Goal: Information Seeking & Learning: Learn about a topic

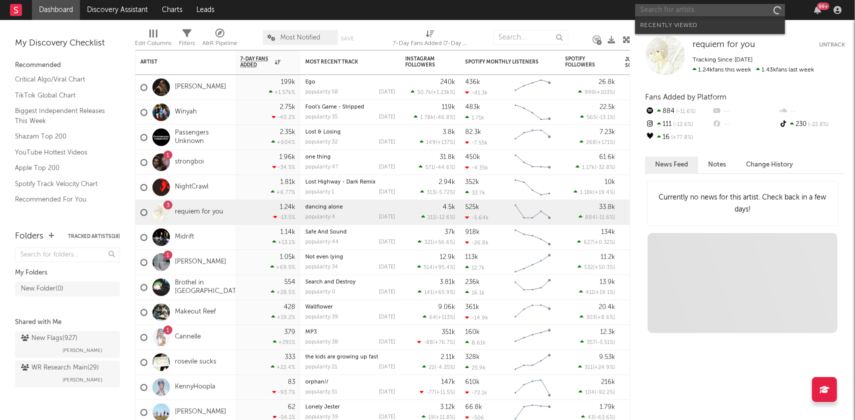
click at [687, 12] on input "text" at bounding box center [710, 10] width 150 height 12
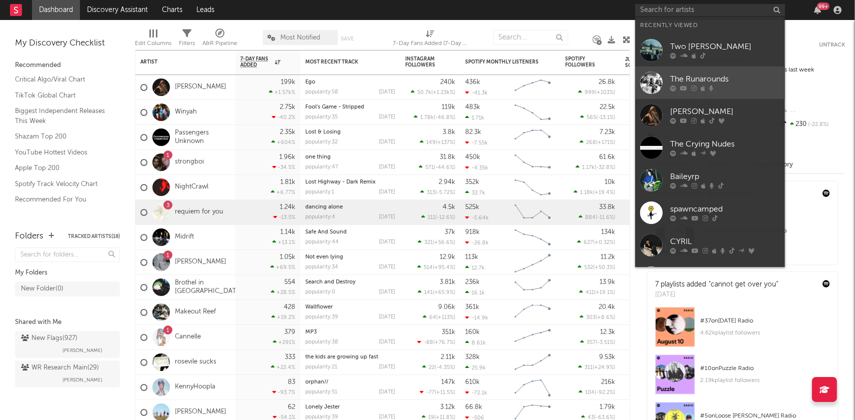
click at [687, 79] on div "The Runarounds" at bounding box center [725, 79] width 110 height 12
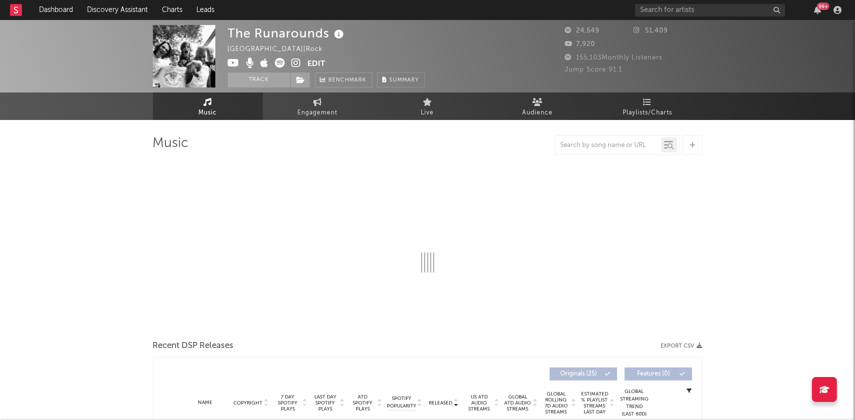
select select "1w"
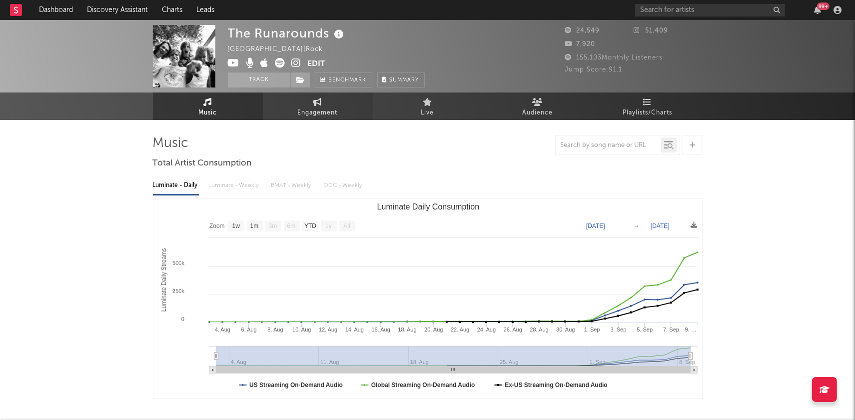
click at [308, 107] on span "Engagement" at bounding box center [318, 113] width 40 height 12
select select "1w"
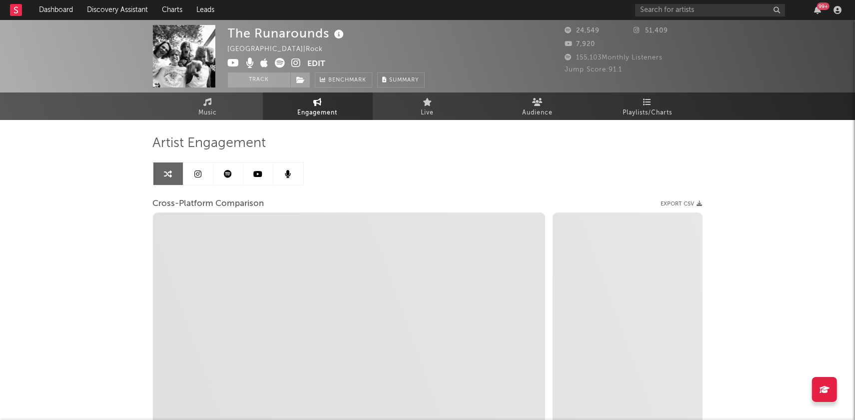
select select "1m"
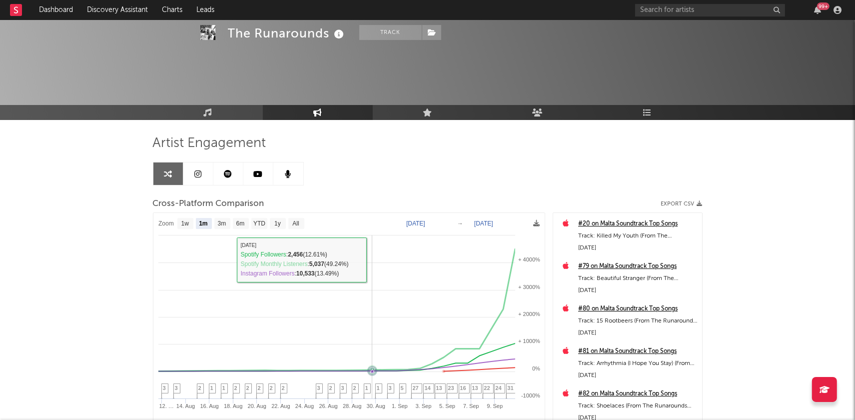
scroll to position [124, 0]
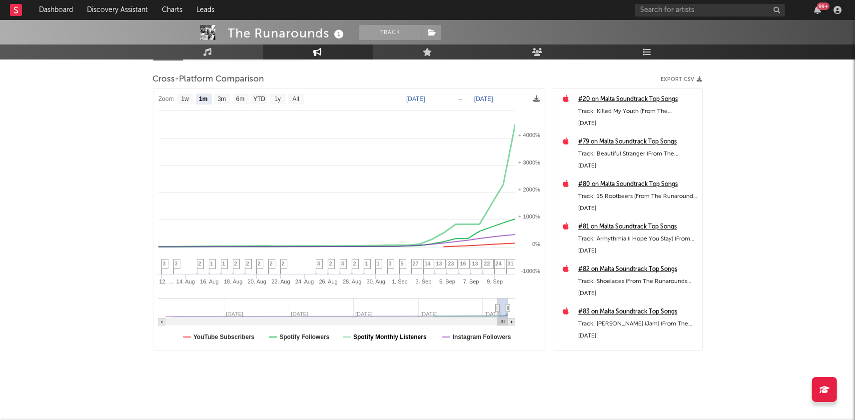
click at [390, 336] on text "Spotify Monthly Listeners" at bounding box center [389, 336] width 73 height 7
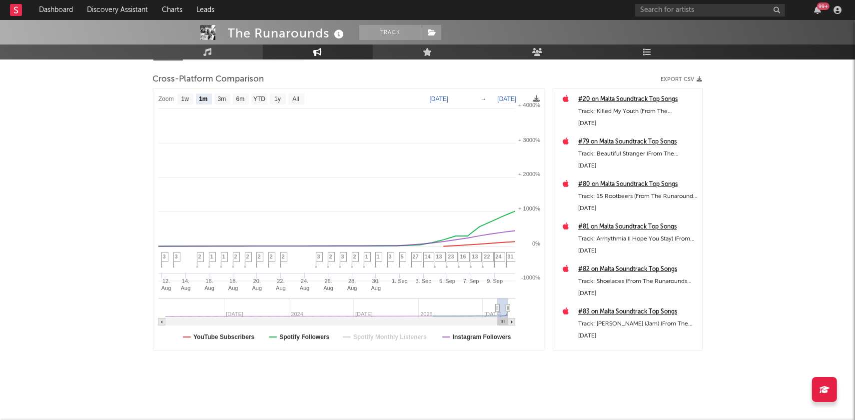
select select "1m"
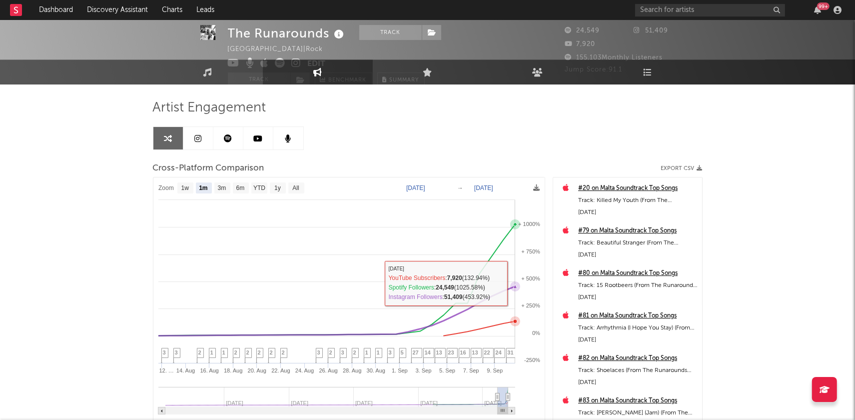
scroll to position [0, 0]
